Goal: Information Seeking & Learning: Learn about a topic

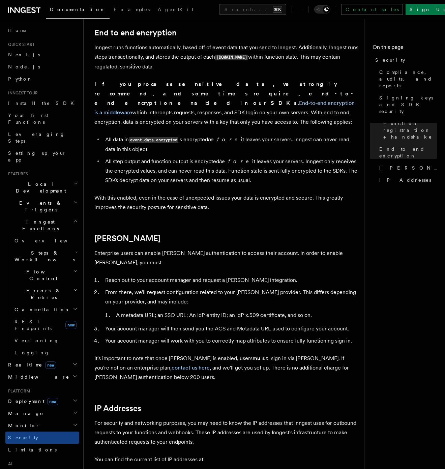
scroll to position [693, 0]
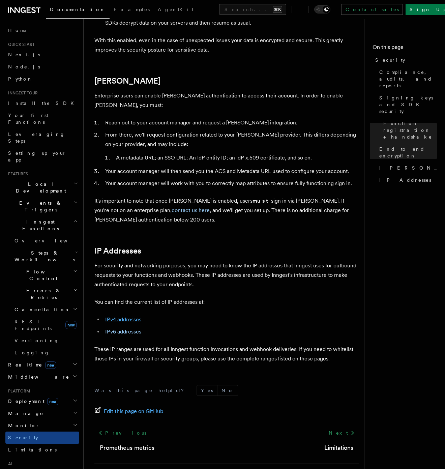
click at [126, 317] on link "IPv4 addresses" at bounding box center [123, 320] width 36 height 6
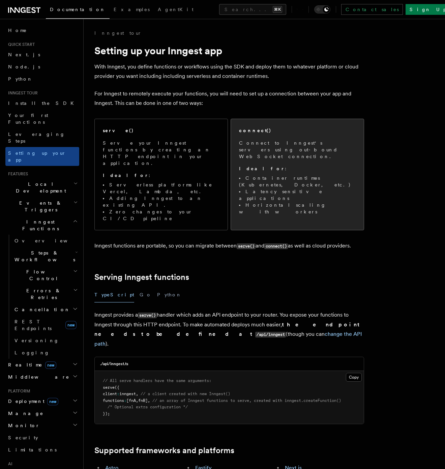
click at [296, 188] on li "Latency sensitive applications" at bounding box center [297, 194] width 117 height 13
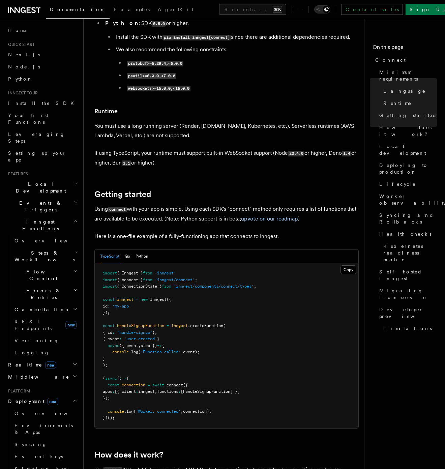
scroll to position [283, 0]
